Goal: Obtain resource: Download file/media

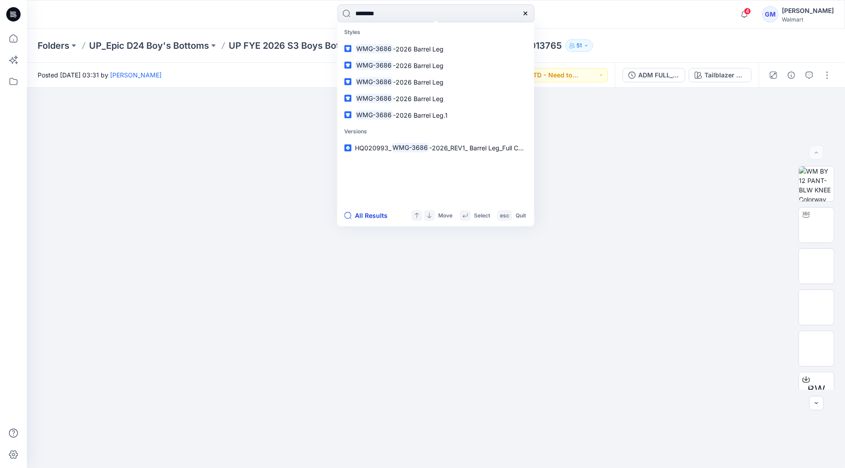
type input "********"
click at [375, 216] on button "All Results" at bounding box center [368, 215] width 49 height 11
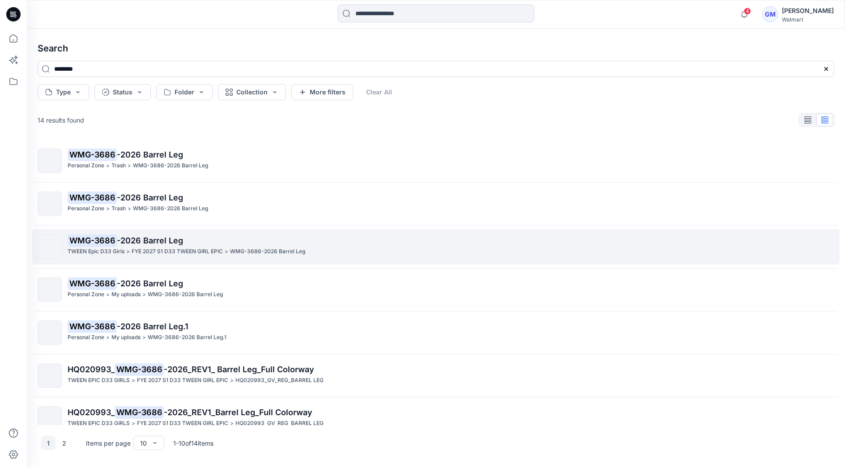
click at [172, 248] on p "FYE 2027 S1 D33 TWEEN GIRL EPIC" at bounding box center [177, 251] width 91 height 9
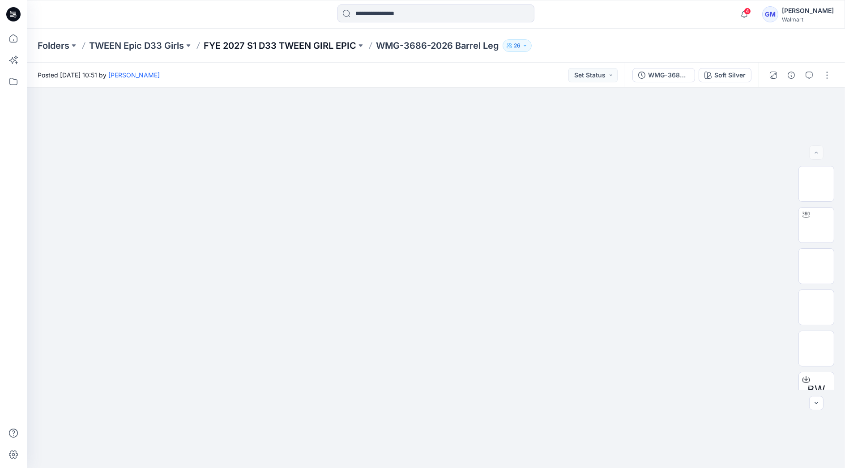
click at [333, 40] on p "FYE 2027 S1 D33 TWEEN GIRL EPIC" at bounding box center [280, 45] width 153 height 13
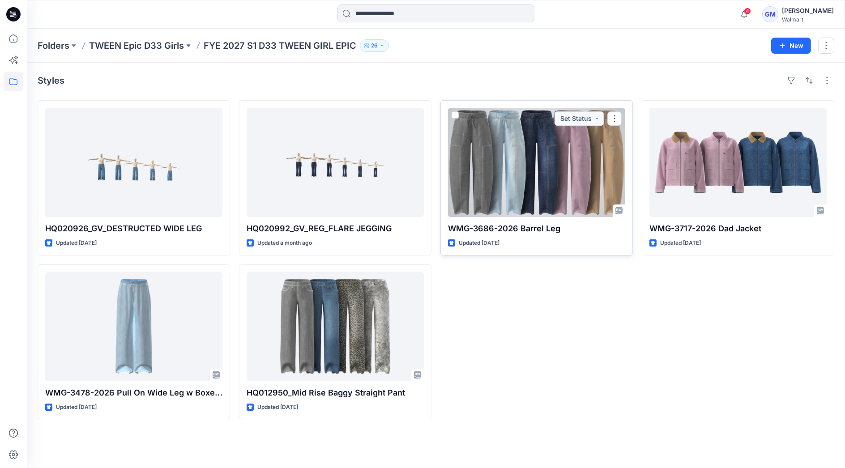
click at [546, 183] on div at bounding box center [536, 162] width 177 height 109
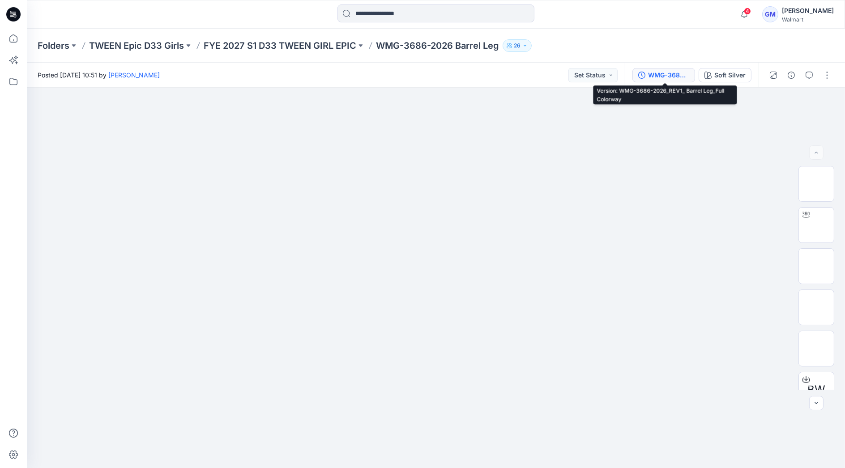
click at [672, 68] on button "WMG-3686-2026_REV1_ Barrel Leg_Full Colorway" at bounding box center [663, 75] width 63 height 14
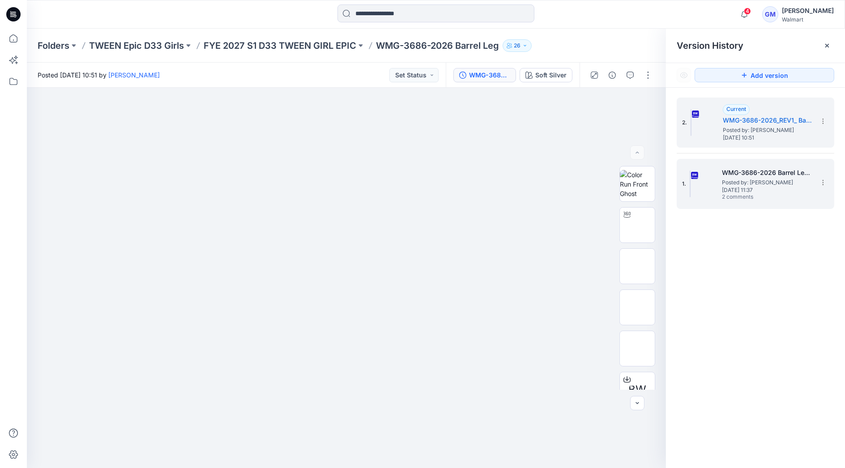
click at [726, 178] on span "Posted by: [PERSON_NAME]" at bounding box center [767, 182] width 90 height 9
click at [743, 130] on span "Posted by: [PERSON_NAME]" at bounding box center [768, 130] width 90 height 9
click at [738, 174] on h5 "WMG-3686-2026 Barrel Leg_Full Colorway" at bounding box center [767, 172] width 90 height 11
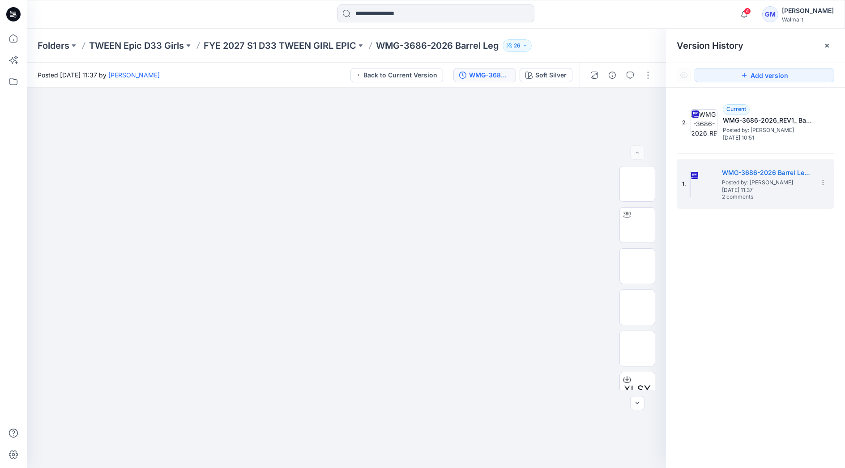
click at [555, 15] on div at bounding box center [435, 14] width 409 height 20
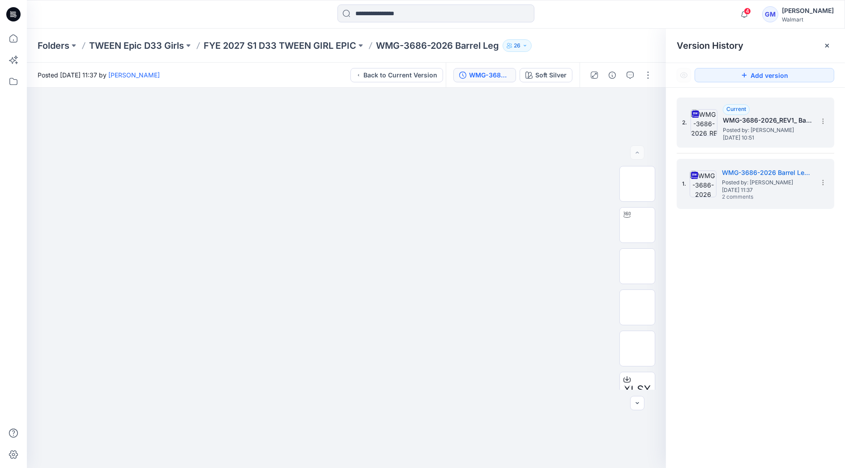
click at [716, 125] on img at bounding box center [704, 122] width 27 height 27
click at [743, 174] on h5 "WMG-3686-2026 Barrel Leg_Full Colorway" at bounding box center [767, 172] width 90 height 11
click at [743, 131] on span "Posted by: [PERSON_NAME]" at bounding box center [768, 130] width 90 height 9
click at [744, 170] on h5 "WMG-3686-2026 Barrel Leg_Full Colorway" at bounding box center [767, 172] width 90 height 11
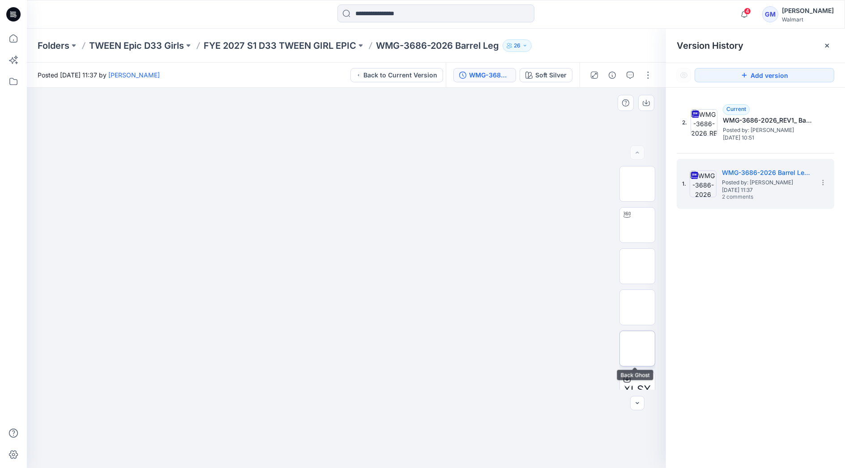
scroll to position [100, 0]
click at [746, 195] on span "2 comments" at bounding box center [753, 197] width 63 height 7
click at [630, 77] on icon "button" at bounding box center [630, 75] width 7 height 7
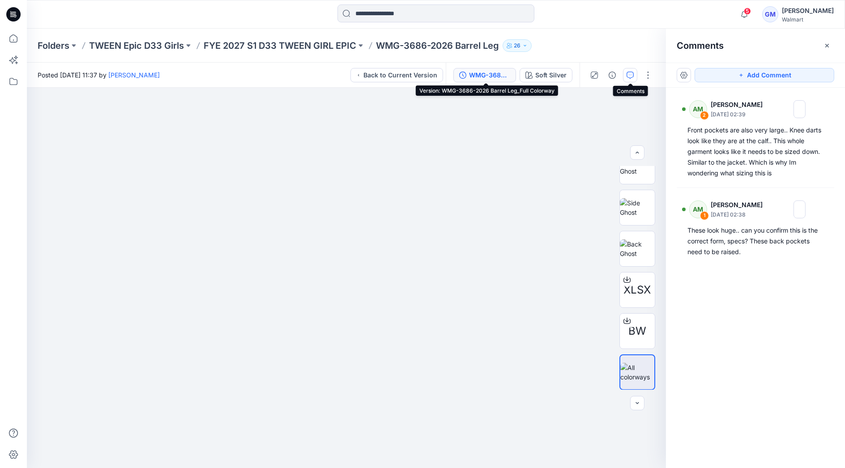
click at [492, 76] on div "WMG-3686-2026 Barrel Leg_Full Colorway" at bounding box center [489, 75] width 41 height 10
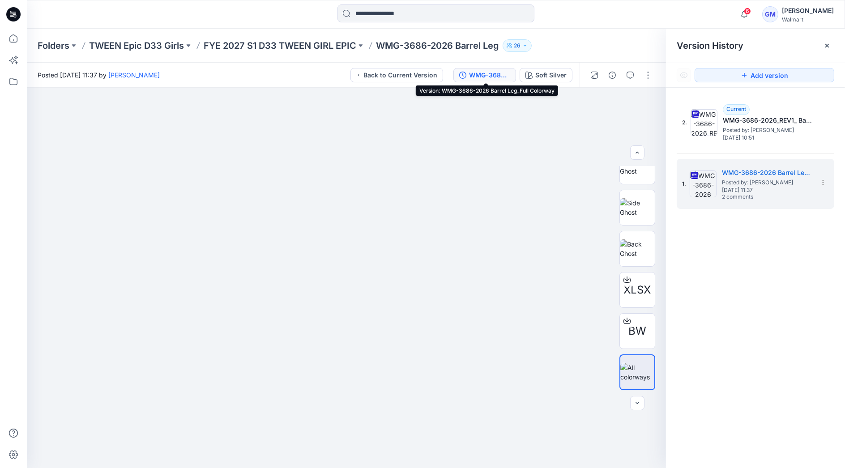
click at [618, 32] on div "Folders TWEEN Epic D33 Girls FYE 2027 S1 D33 TWEEN GIRL EPIC WMG-3686-2026 Barr…" at bounding box center [436, 46] width 818 height 34
click at [746, 187] on span "[DATE] 11:37" at bounding box center [767, 190] width 90 height 6
click at [634, 68] on button "button" at bounding box center [630, 75] width 14 height 14
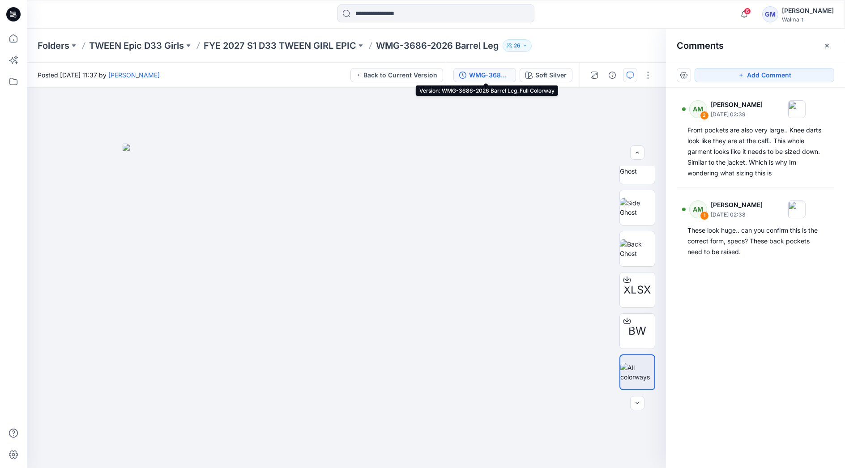
click at [493, 70] on div "WMG-3686-2026 Barrel Leg_Full Colorway" at bounding box center [489, 75] width 41 height 10
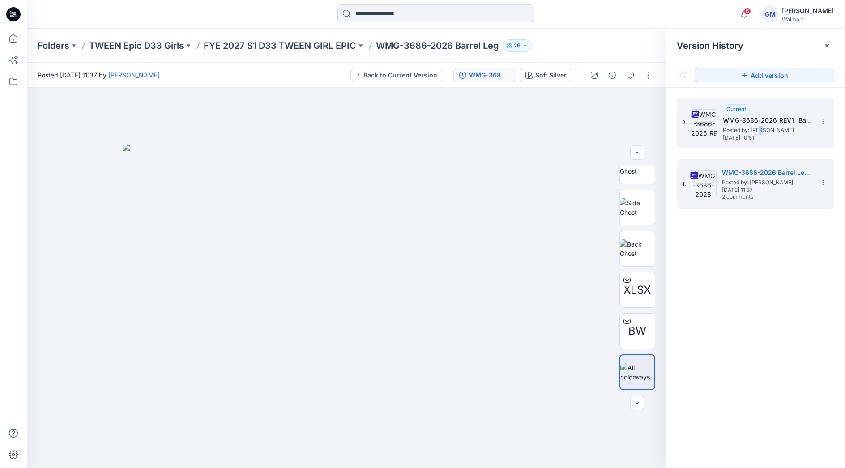
click at [763, 131] on span "Posted by: [PERSON_NAME]" at bounding box center [768, 130] width 90 height 9
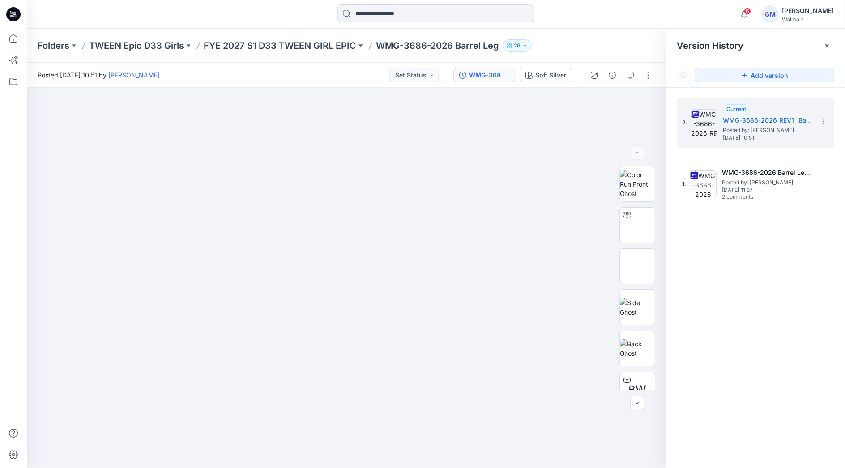
click at [732, 232] on div "2. Current WMG-3686-2026_REV1_ Barrel Leg_Full Colorway Posted by: [PERSON_NAME…" at bounding box center [755, 284] width 179 height 393
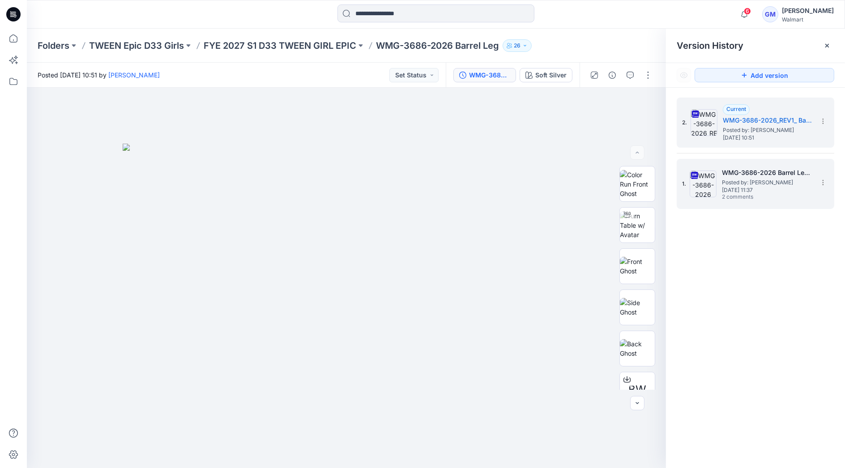
click at [754, 172] on h5 "WMG-3686-2026 Barrel Leg_Full Colorway" at bounding box center [767, 172] width 90 height 11
click at [738, 137] on span "[DATE] 10:51" at bounding box center [768, 138] width 90 height 6
click at [763, 180] on span "Posted by: [PERSON_NAME]" at bounding box center [767, 182] width 90 height 9
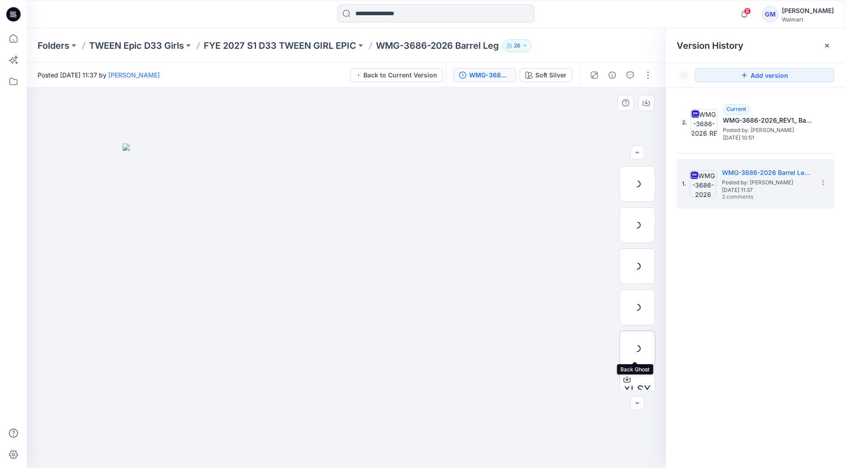
scroll to position [100, 0]
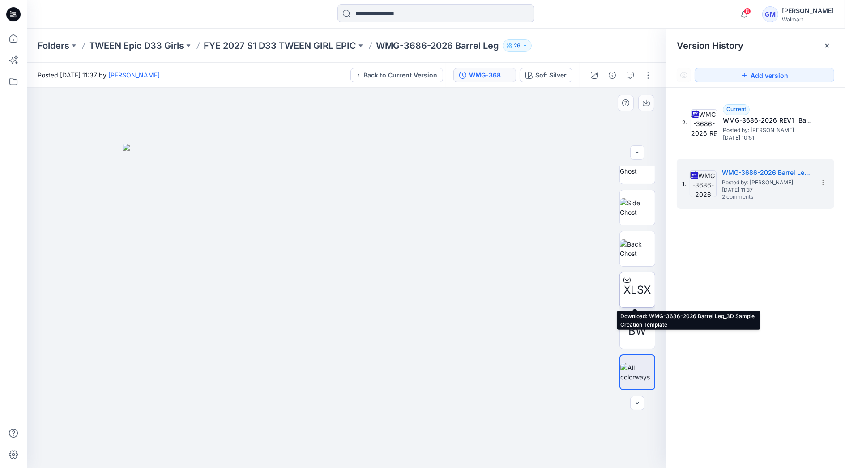
click at [627, 280] on icon at bounding box center [626, 279] width 7 height 7
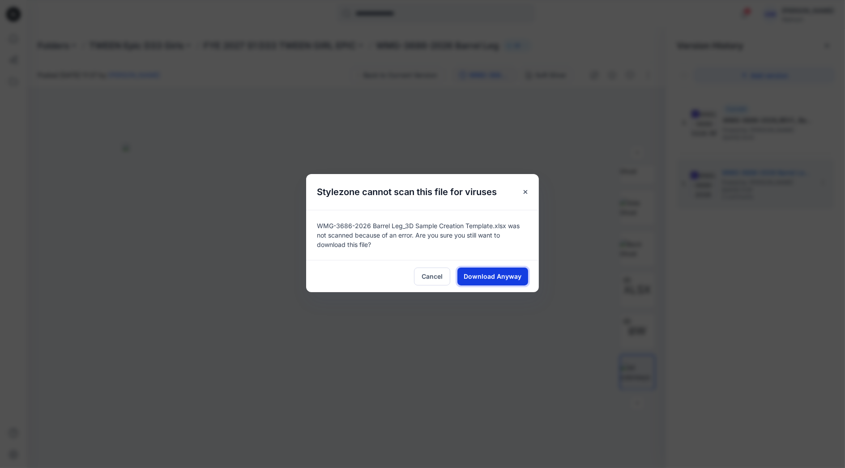
click at [486, 273] on span "Download Anyway" at bounding box center [493, 276] width 58 height 9
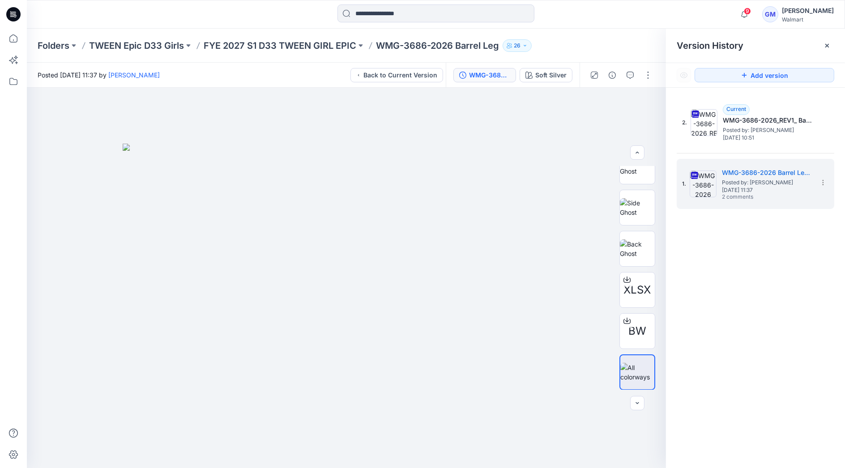
click at [572, 40] on div "Folders TWEEN Epic D33 Girls FYE 2027 S1 D33 TWEEN GIRL EPIC WMG-3686-2026 Barr…" at bounding box center [401, 45] width 727 height 13
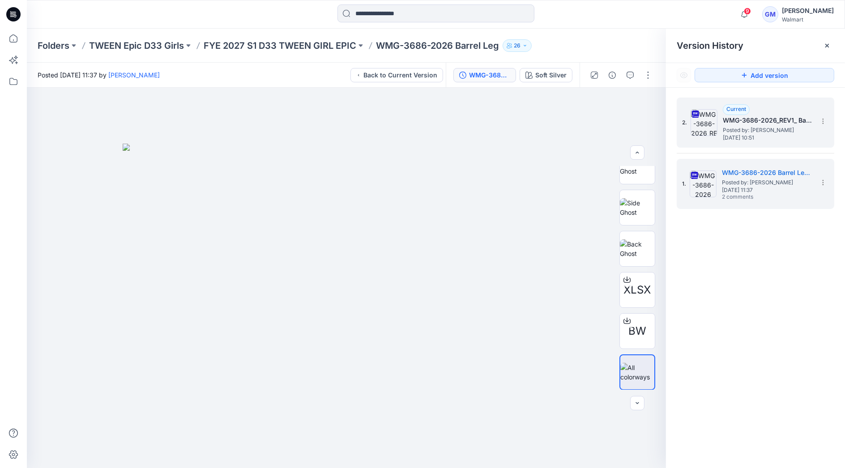
click at [761, 126] on span "Posted by: [PERSON_NAME]" at bounding box center [768, 130] width 90 height 9
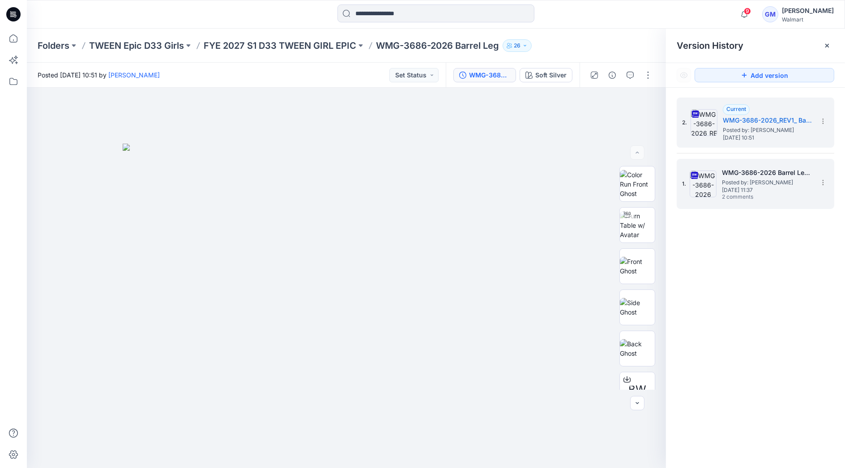
click at [747, 176] on h5 "WMG-3686-2026 Barrel Leg_Full Colorway" at bounding box center [767, 172] width 90 height 11
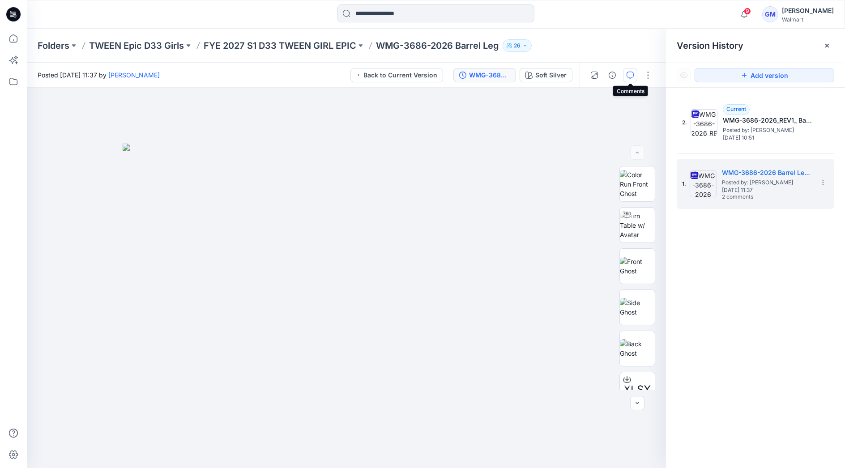
click at [630, 74] on icon "button" at bounding box center [630, 75] width 7 height 7
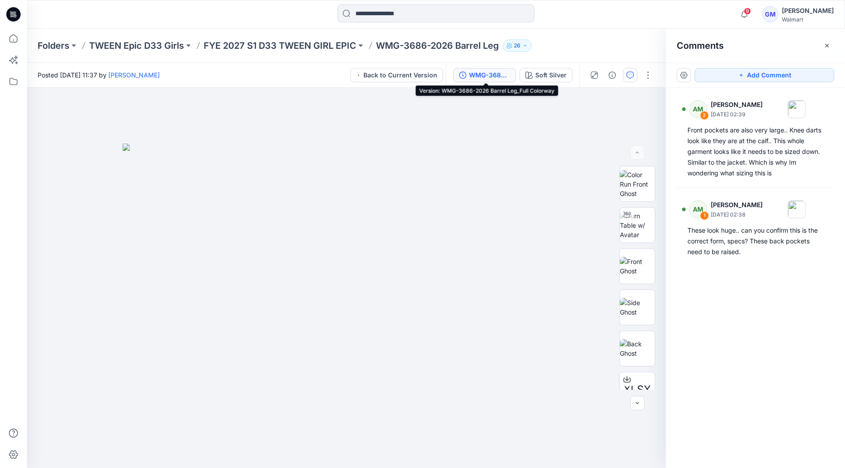
click at [495, 76] on div "WMG-3686-2026 Barrel Leg_Full Colorway" at bounding box center [489, 75] width 41 height 10
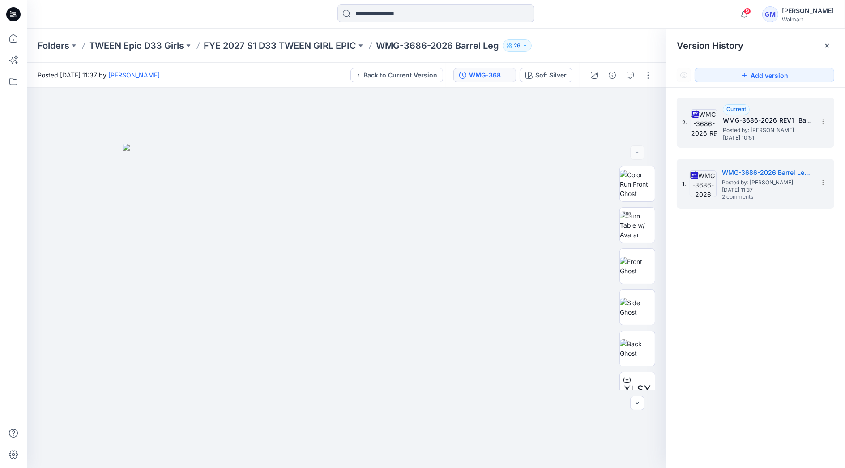
click at [731, 136] on span "[DATE] 10:51" at bounding box center [768, 138] width 90 height 6
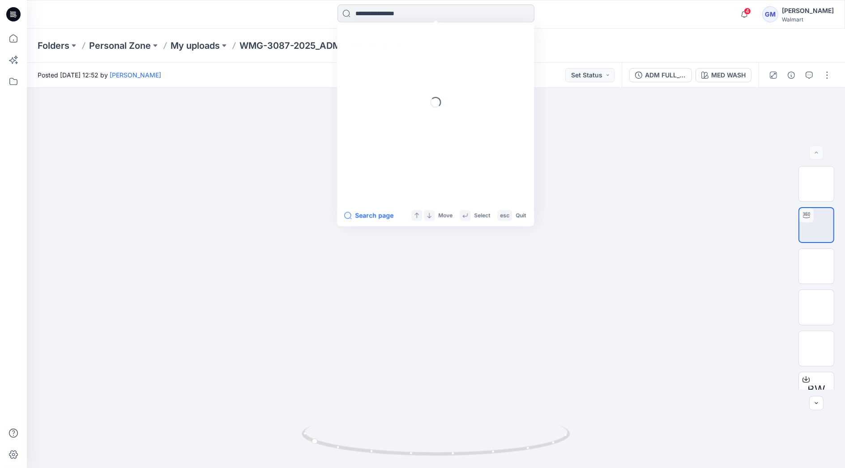
click at [390, 8] on input at bounding box center [435, 13] width 197 height 18
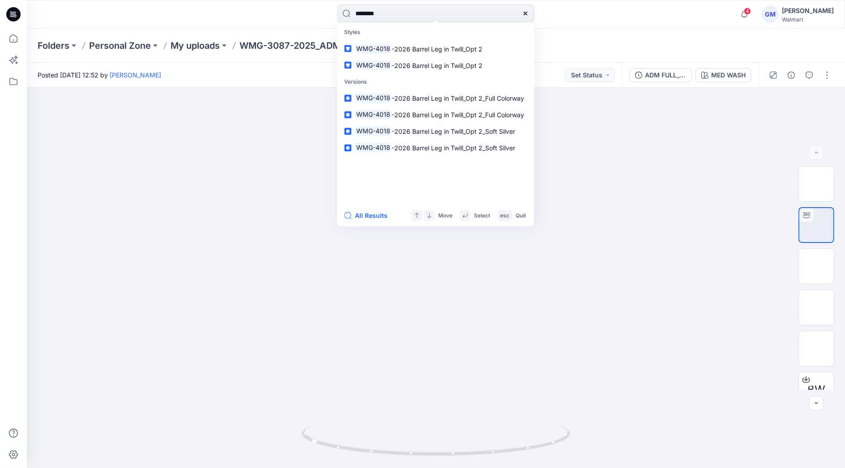
type input "********"
click at [358, 217] on button "All Results" at bounding box center [368, 215] width 49 height 11
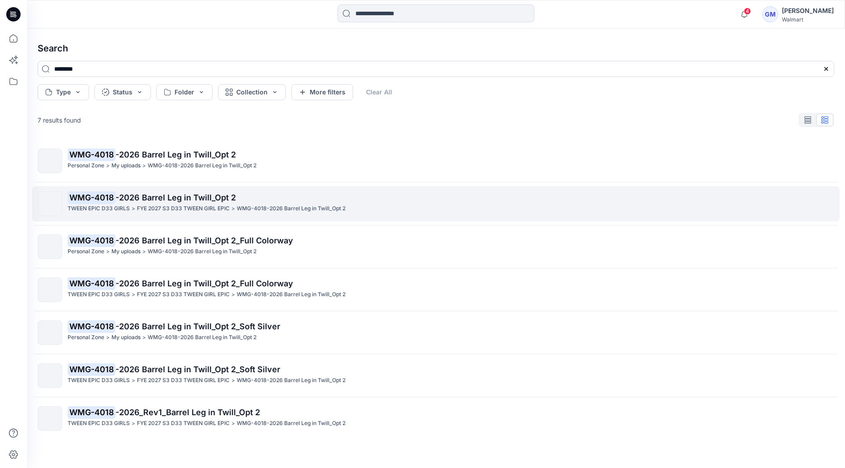
click at [216, 209] on p "FYE 2027 S3 D33 TWEEN GIRL EPIC" at bounding box center [183, 208] width 93 height 9
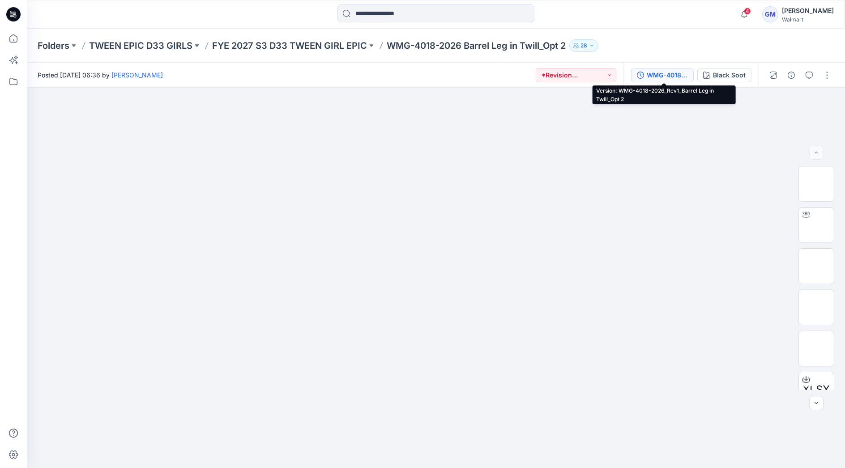
click at [682, 81] on button "WMG-4018-2026_Rev1_Barrel Leg in Twill_Opt 2" at bounding box center [662, 75] width 63 height 14
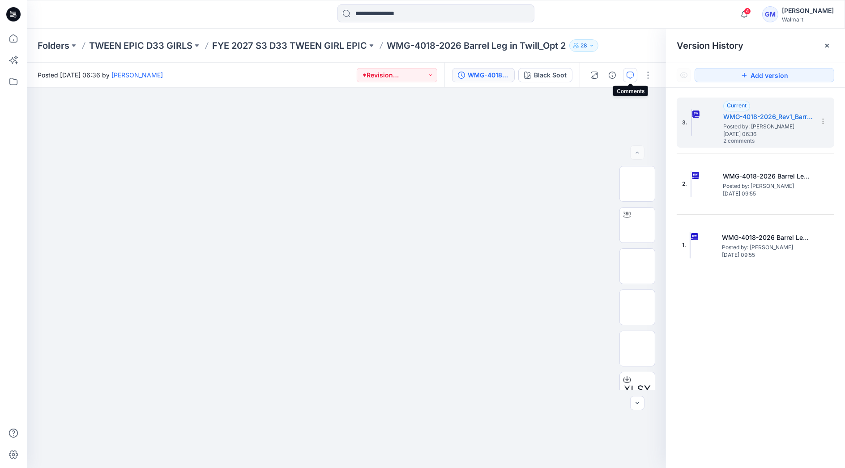
click at [631, 73] on icon "button" at bounding box center [630, 75] width 7 height 7
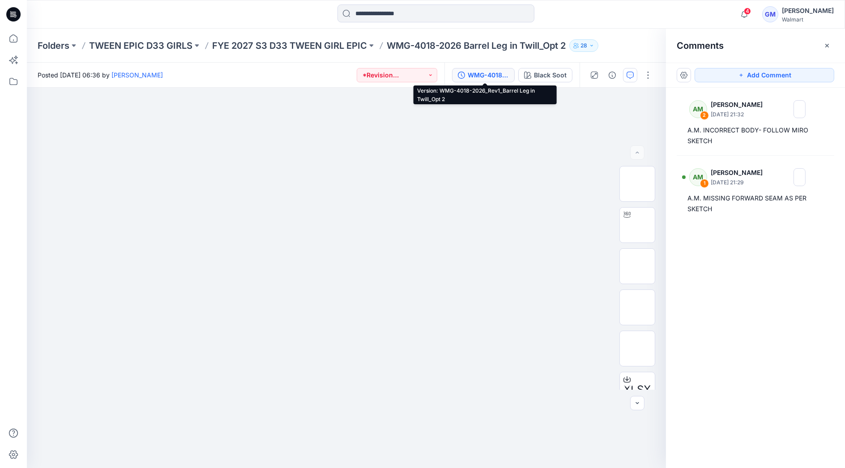
click at [496, 78] on div "WMG-4018-2026_Rev1_Barrel Leg in Twill_Opt 2" at bounding box center [488, 75] width 41 height 10
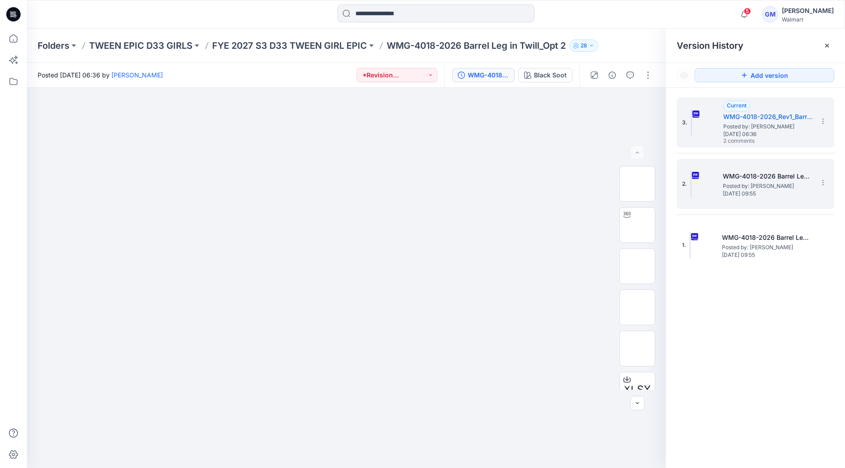
click at [797, 197] on span "Thursday, September 18, 2025 09:55" at bounding box center [768, 194] width 90 height 6
click at [752, 119] on h5 "WMG-4018-2026_Rev1_Barrel Leg in Twill_Opt 2" at bounding box center [768, 116] width 90 height 11
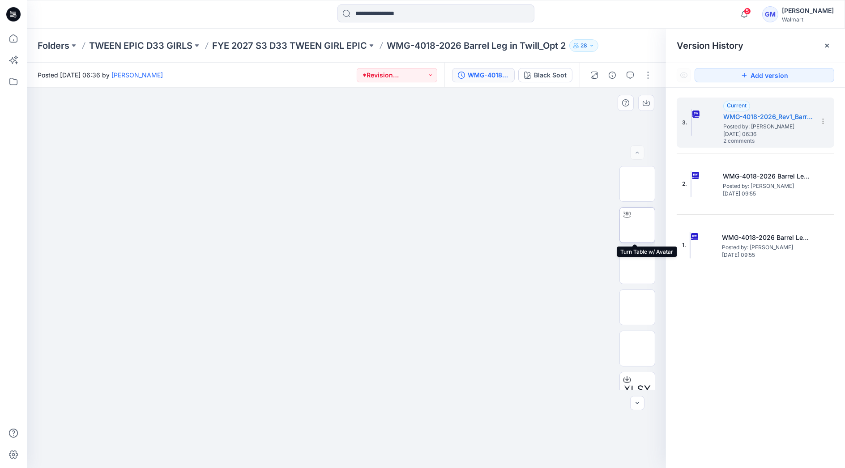
click at [637, 225] on img at bounding box center [637, 225] width 0 height 0
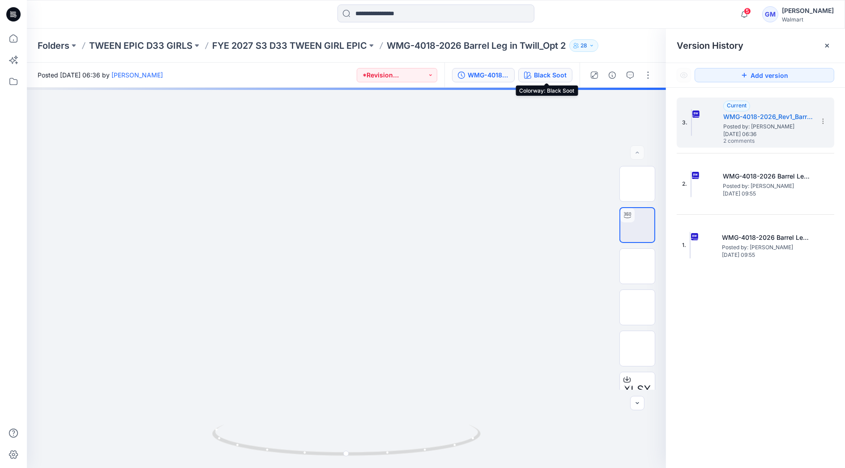
click at [552, 73] on div "Black Soot" at bounding box center [550, 75] width 33 height 10
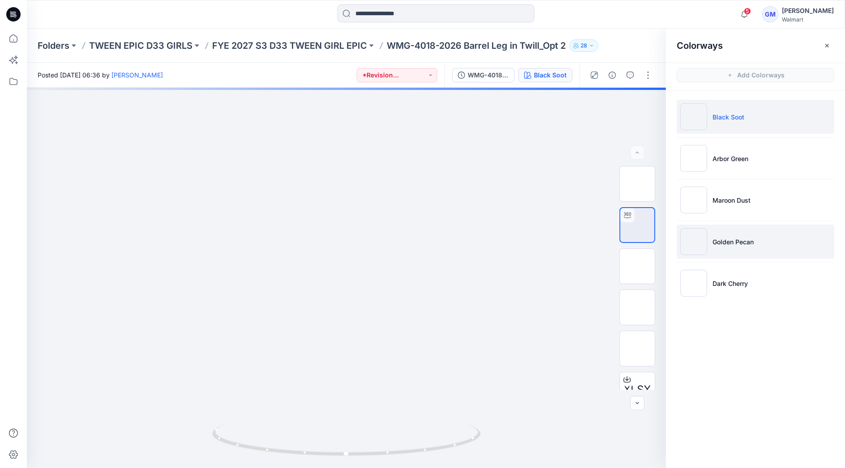
click at [727, 245] on p "Golden Pecan" at bounding box center [732, 241] width 41 height 9
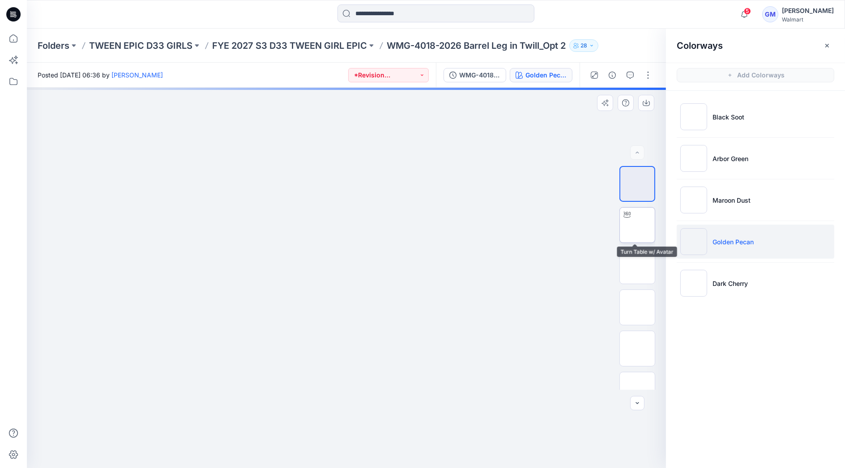
click at [637, 225] on img at bounding box center [637, 225] width 0 height 0
drag, startPoint x: 364, startPoint y: 407, endPoint x: 371, endPoint y: 256, distance: 151.4
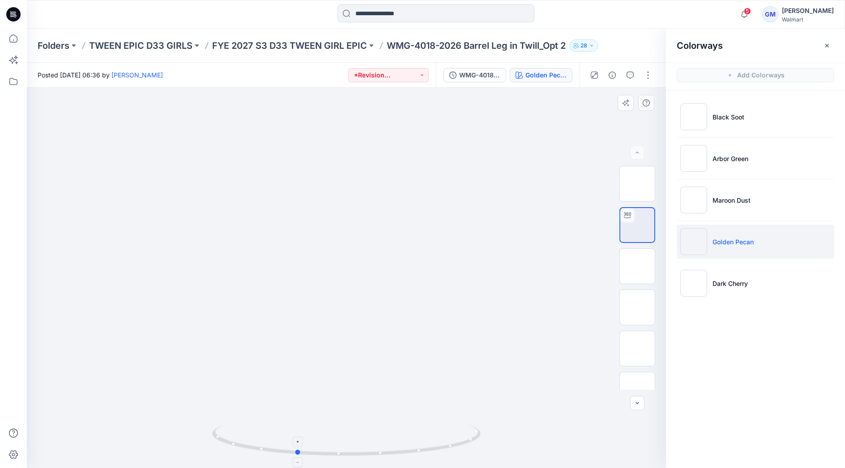
drag, startPoint x: 450, startPoint y: 451, endPoint x: 400, endPoint y: 426, distance: 55.8
click at [400, 426] on icon at bounding box center [347, 442] width 271 height 34
drag, startPoint x: 364, startPoint y: 157, endPoint x: 350, endPoint y: 364, distance: 207.7
drag, startPoint x: 363, startPoint y: 266, endPoint x: 353, endPoint y: 380, distance: 114.5
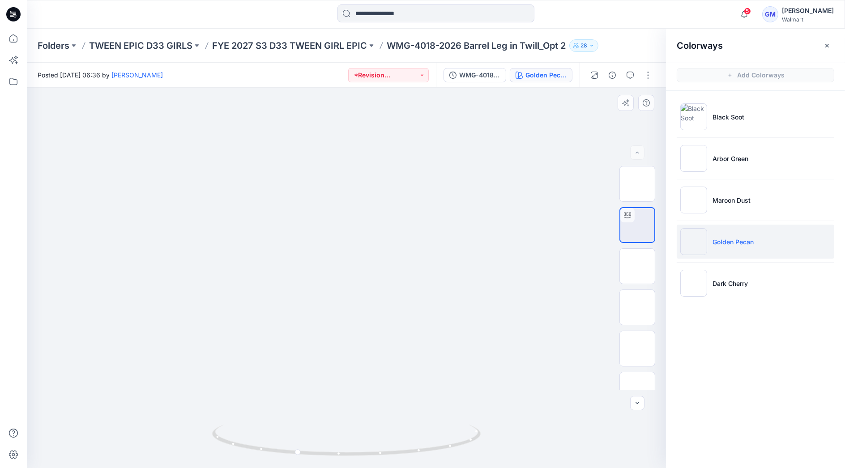
drag, startPoint x: 468, startPoint y: 445, endPoint x: 285, endPoint y: 454, distance: 182.8
click at [285, 454] on icon at bounding box center [347, 442] width 271 height 34
drag, startPoint x: 452, startPoint y: 448, endPoint x: 332, endPoint y: 452, distance: 120.5
click at [332, 452] on icon at bounding box center [347, 442] width 271 height 34
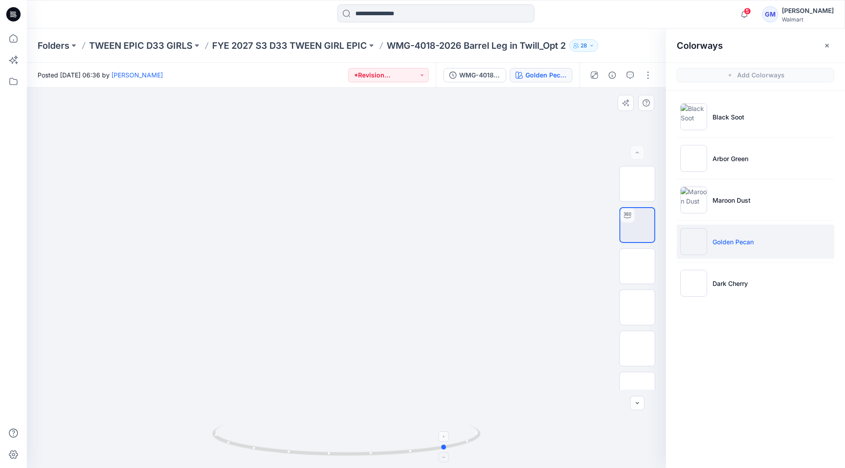
drag, startPoint x: 409, startPoint y: 452, endPoint x: 342, endPoint y: 444, distance: 67.3
click at [342, 444] on icon at bounding box center [347, 442] width 271 height 34
drag, startPoint x: 353, startPoint y: 394, endPoint x: 361, endPoint y: 345, distance: 49.0
click at [361, 345] on div at bounding box center [346, 278] width 639 height 380
drag, startPoint x: 412, startPoint y: 451, endPoint x: 386, endPoint y: 452, distance: 25.6
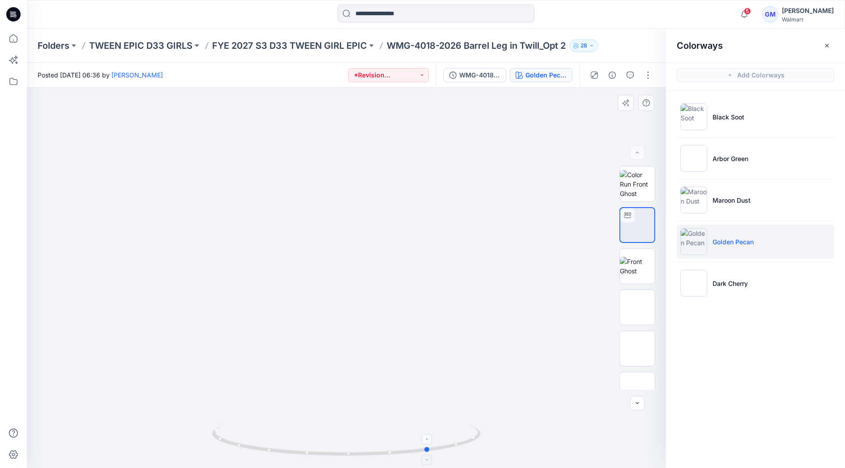
click at [386, 452] on icon at bounding box center [347, 442] width 271 height 34
drag, startPoint x: 468, startPoint y: 445, endPoint x: 323, endPoint y: 442, distance: 144.6
click at [323, 442] on icon at bounding box center [347, 442] width 271 height 34
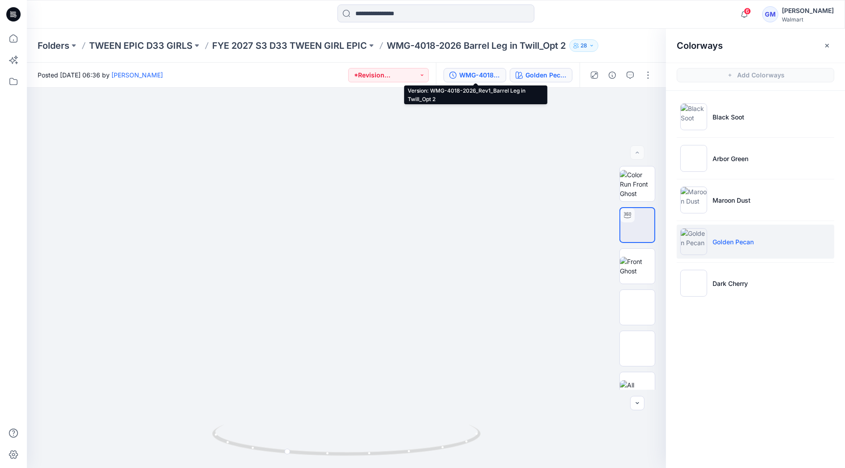
click at [484, 76] on div "WMG-4018-2026_Rev1_Barrel Leg in Twill_Opt 2" at bounding box center [479, 75] width 41 height 10
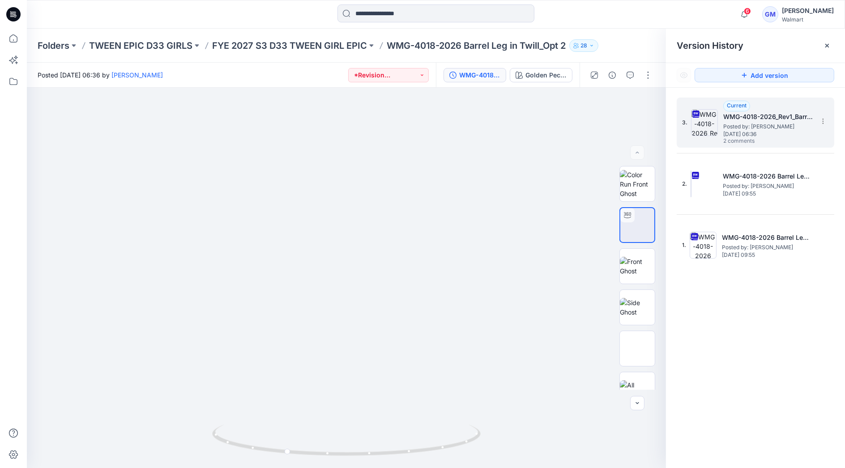
click at [781, 124] on span "Posted by: [PERSON_NAME]" at bounding box center [768, 126] width 90 height 9
drag, startPoint x: 422, startPoint y: 452, endPoint x: 478, endPoint y: 443, distance: 56.7
click at [478, 443] on icon at bounding box center [347, 442] width 271 height 34
click at [631, 75] on icon "button" at bounding box center [630, 75] width 7 height 7
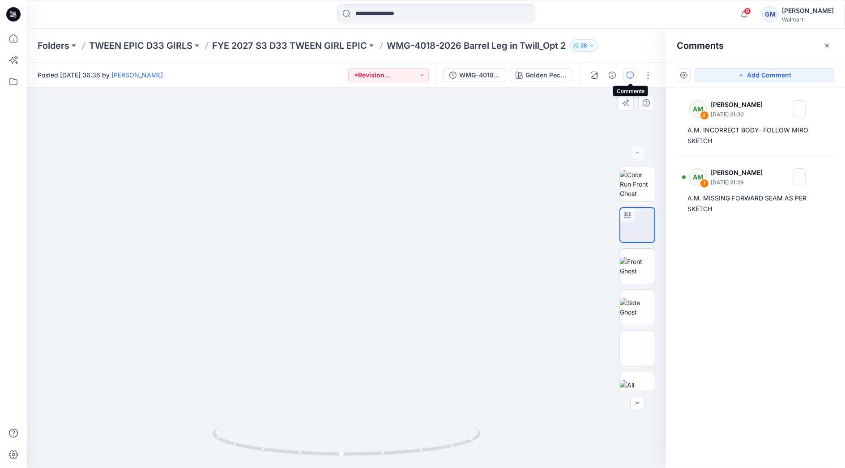
drag, startPoint x: 367, startPoint y: 347, endPoint x: 367, endPoint y: 252, distance: 94.9
click at [367, 252] on img at bounding box center [346, 218] width 499 height 499
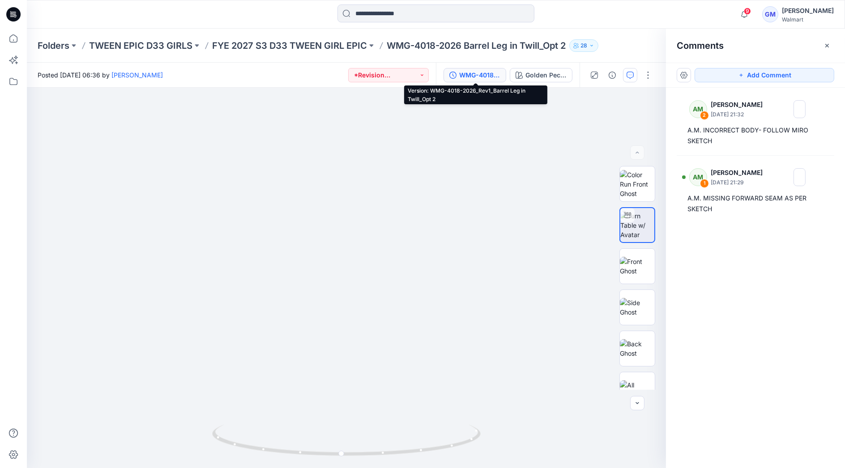
click at [491, 70] on div "WMG-4018-2026_Rev1_Barrel Leg in Twill_Opt 2" at bounding box center [479, 75] width 41 height 10
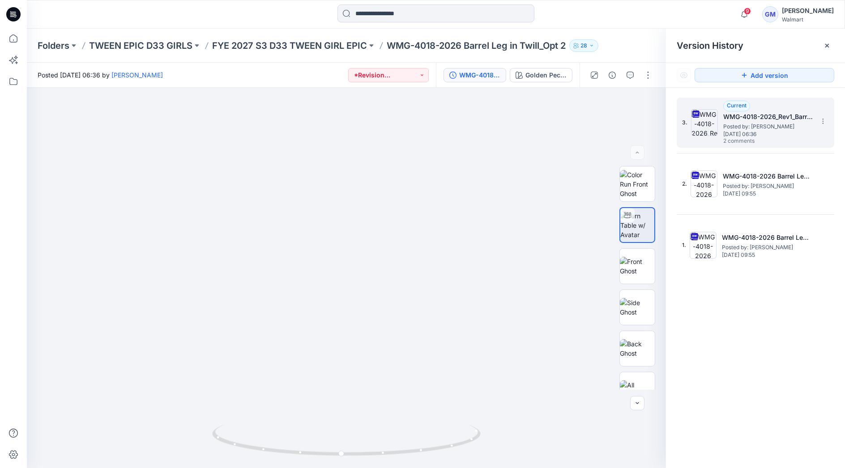
click at [743, 131] on span "Monday, September 22, 2025 06:36" at bounding box center [768, 134] width 90 height 6
drag, startPoint x: 456, startPoint y: 446, endPoint x: 397, endPoint y: 451, distance: 58.4
click at [397, 451] on icon at bounding box center [347, 442] width 271 height 34
